Goal: Transaction & Acquisition: Book appointment/travel/reservation

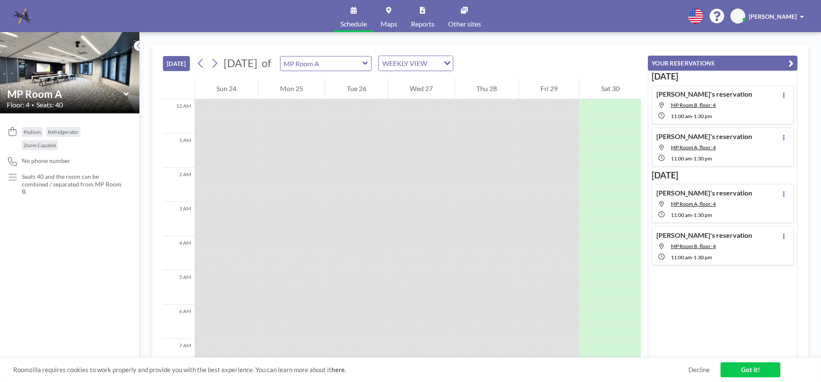
scroll to position [445, 0]
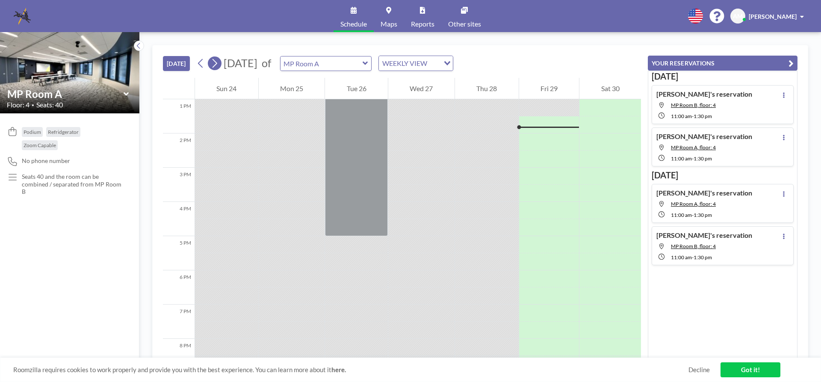
click at [219, 64] on icon at bounding box center [215, 63] width 8 height 13
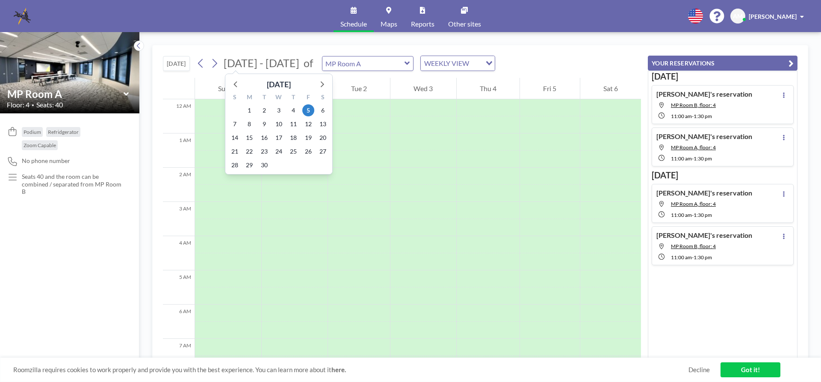
scroll to position [257, 0]
click at [280, 150] on span "24" at bounding box center [279, 151] width 12 height 12
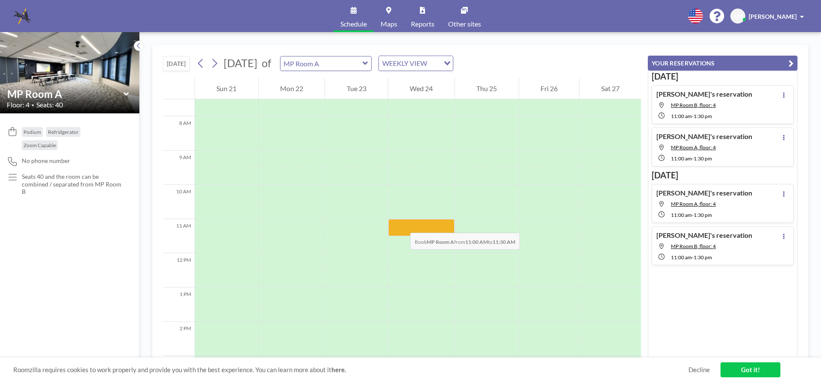
click at [402, 224] on div at bounding box center [421, 227] width 66 height 17
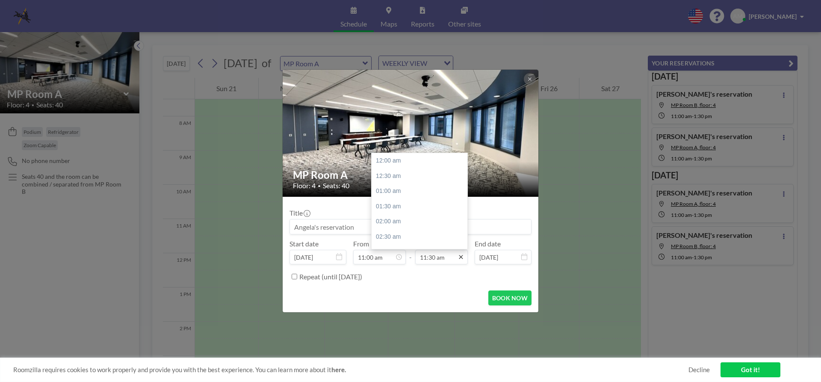
scroll to position [350, 0]
click at [462, 257] on icon at bounding box center [461, 257] width 4 height 4
click at [415, 216] on div "01:30 pm" at bounding box center [422, 221] width 100 height 15
type input "01:30 pm"
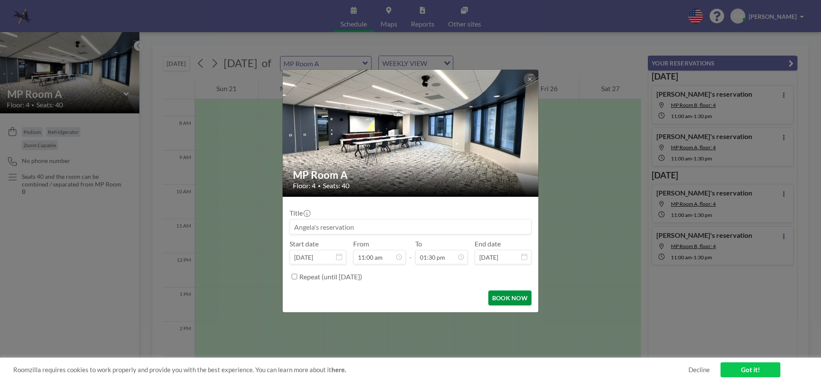
click at [516, 301] on button "BOOK NOW" at bounding box center [510, 298] width 43 height 15
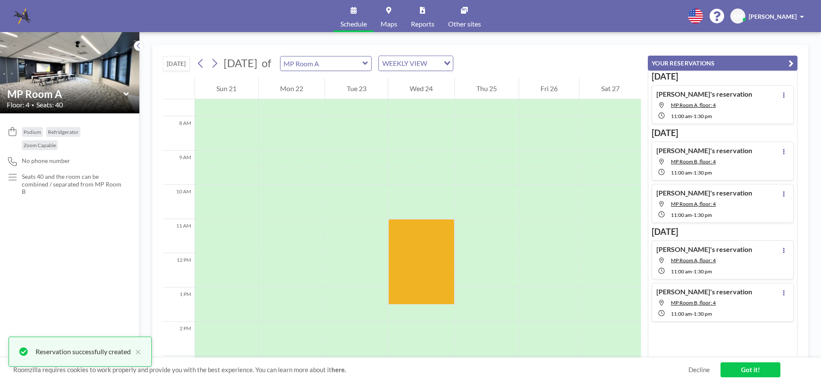
click at [368, 66] on icon at bounding box center [366, 63] width 6 height 9
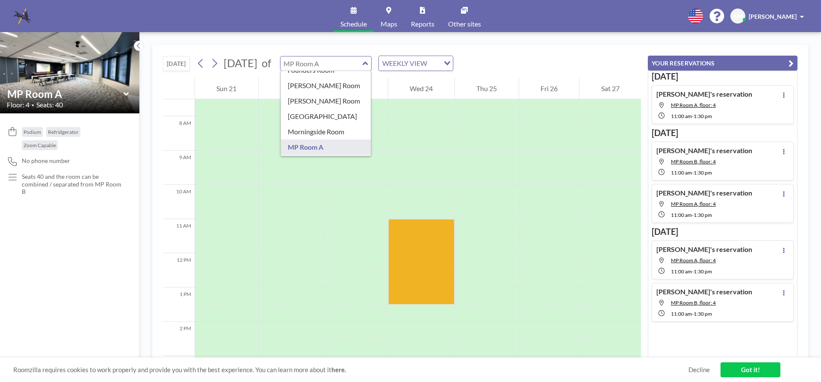
scroll to position [128, 0]
type input "MP Room B"
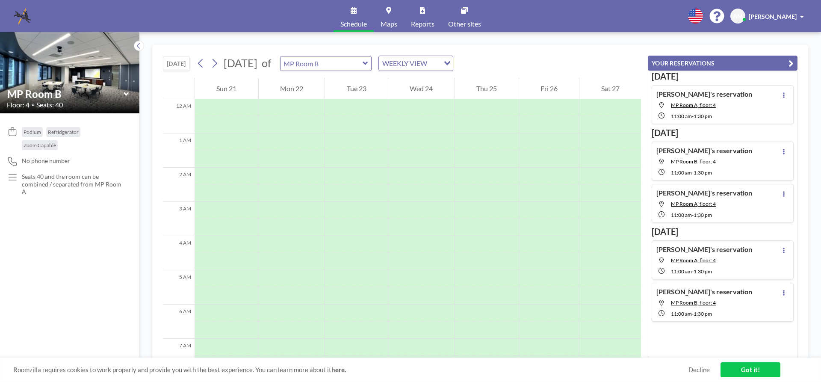
scroll to position [257, 0]
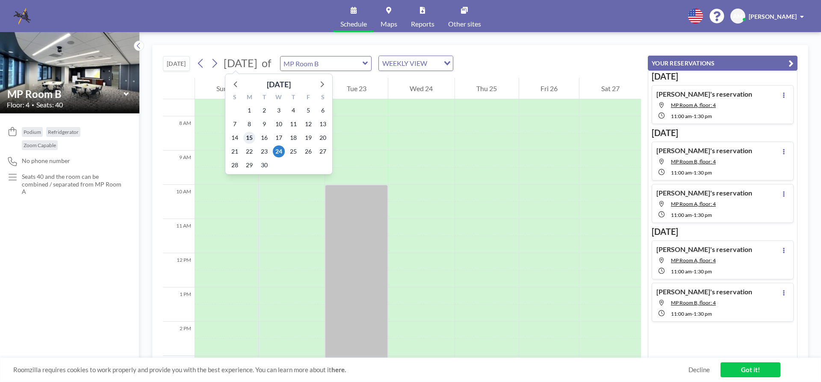
click at [251, 136] on span "15" at bounding box center [249, 138] width 12 height 12
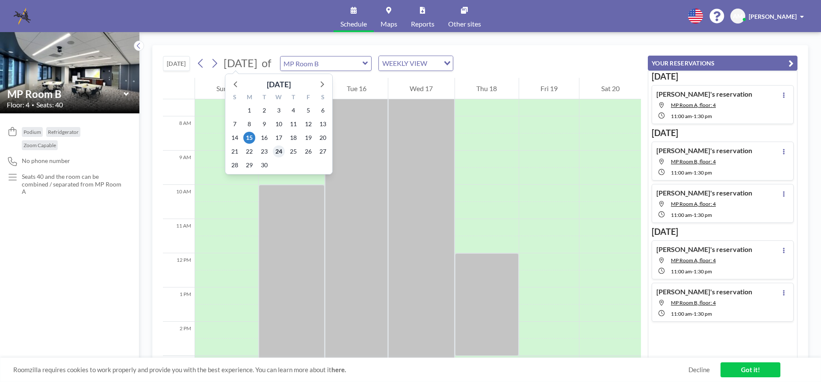
click at [279, 151] on span "24" at bounding box center [279, 151] width 12 height 12
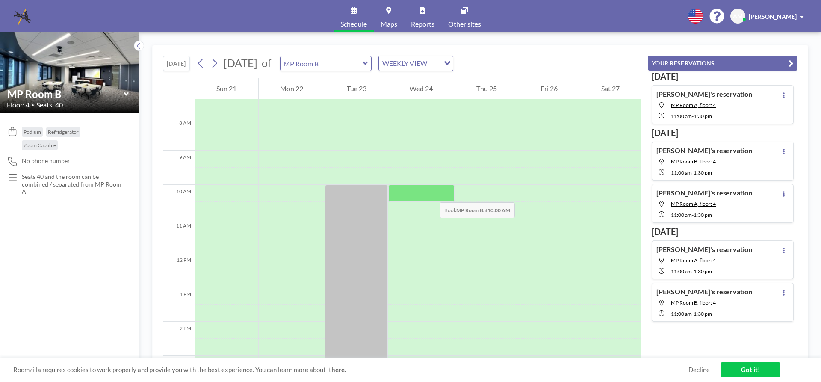
click at [431, 193] on div at bounding box center [421, 193] width 66 height 17
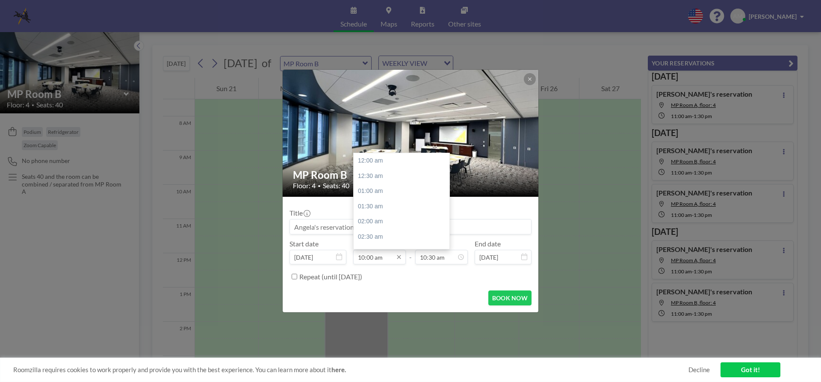
scroll to position [305, 0]
click at [378, 206] on div "11:30 am" at bounding box center [404, 206] width 100 height 15
type input "11:30 am"
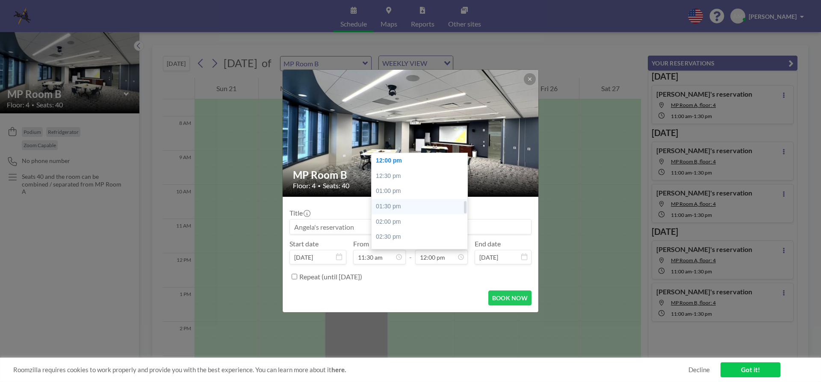
click at [410, 211] on div "01:30 pm" at bounding box center [422, 206] width 100 height 15
type input "01:30 pm"
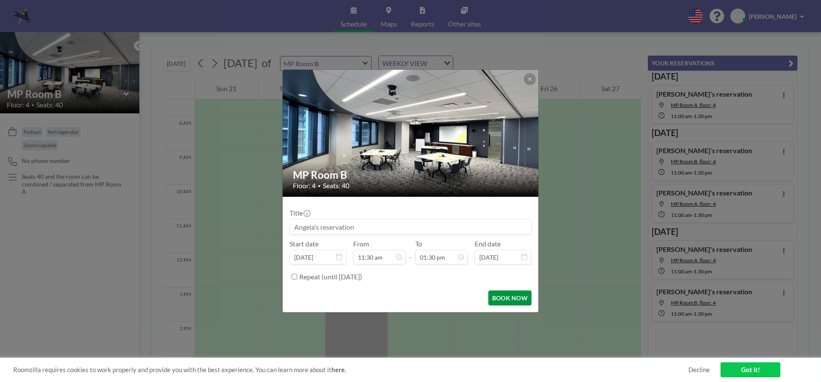
scroll to position [411, 0]
click at [509, 298] on button "BOOK NOW" at bounding box center [510, 298] width 43 height 15
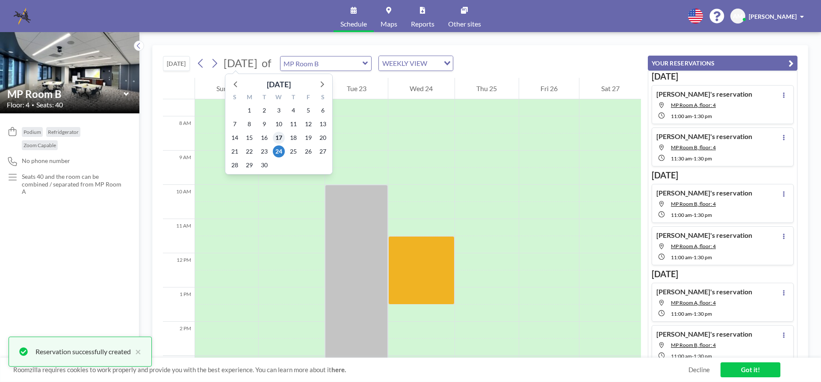
click at [278, 137] on span "17" at bounding box center [279, 138] width 12 height 12
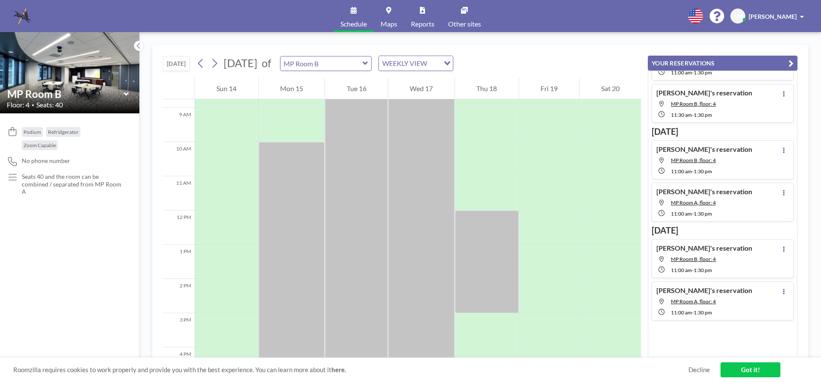
scroll to position [0, 0]
